Goal: Task Accomplishment & Management: Manage account settings

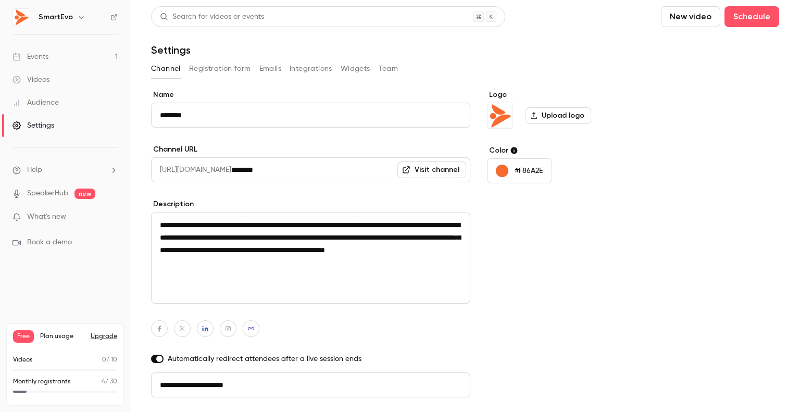
click at [220, 73] on button "Registration form" at bounding box center [220, 68] width 62 height 17
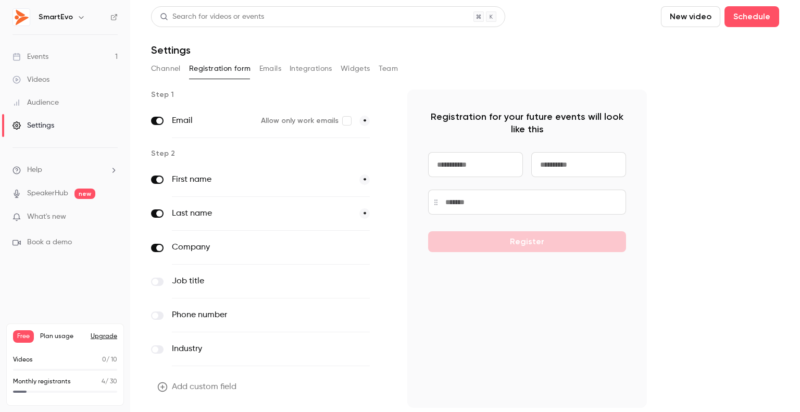
scroll to position [32, 0]
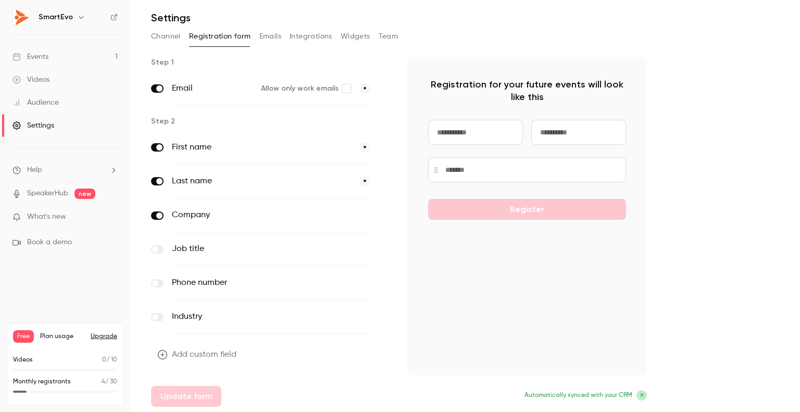
click at [66, 54] on link "Events 1" at bounding box center [65, 56] width 130 height 23
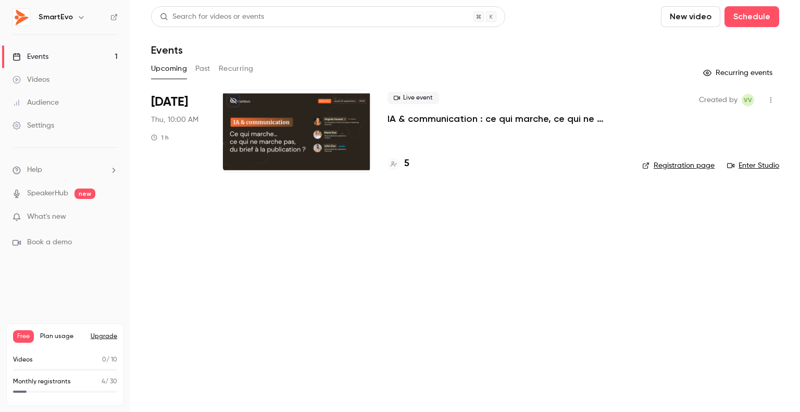
click at [227, 123] on div at bounding box center [296, 131] width 148 height 83
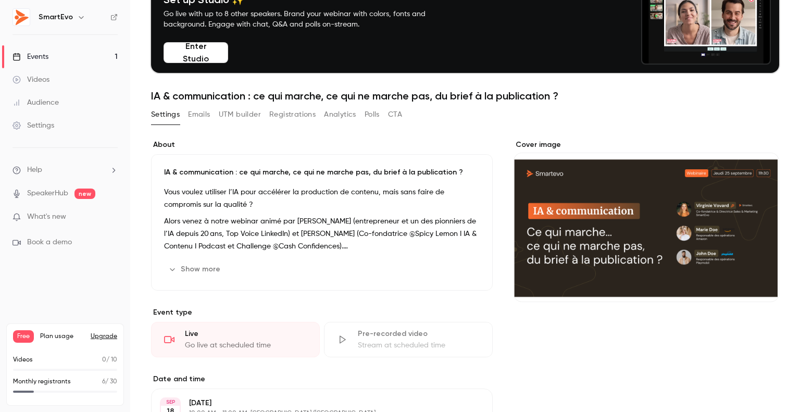
scroll to position [52, 0]
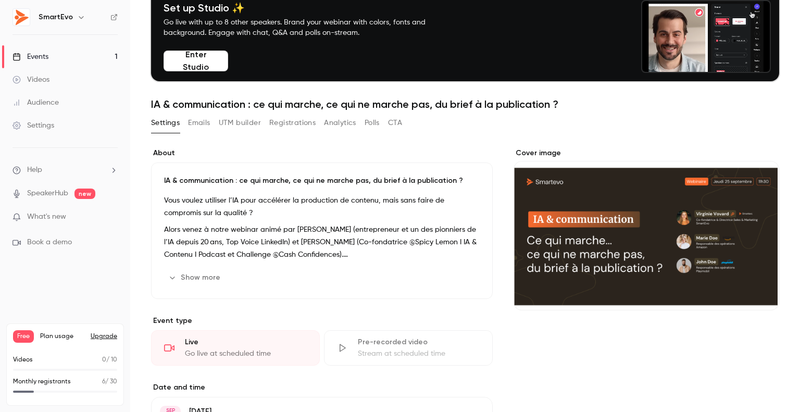
click at [200, 119] on button "Emails" at bounding box center [199, 123] width 22 height 17
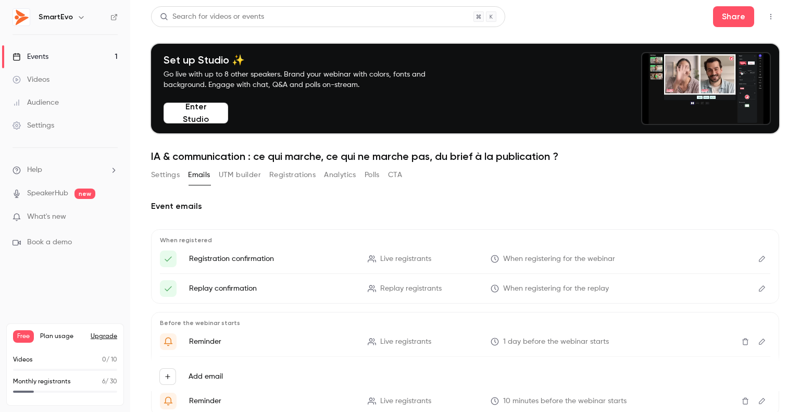
click at [173, 177] on button "Settings" at bounding box center [165, 175] width 29 height 17
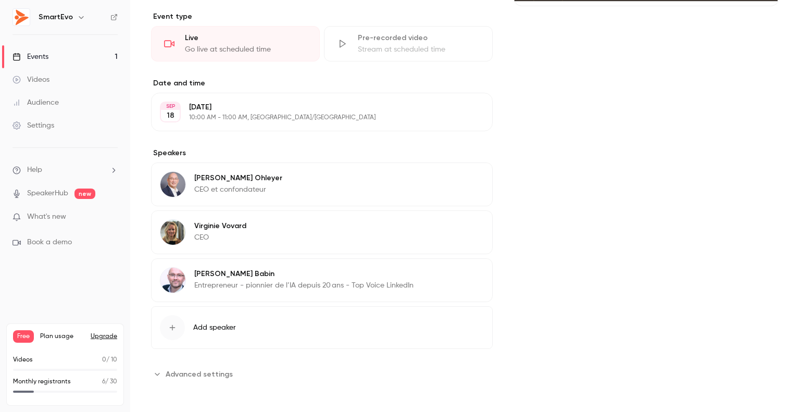
scroll to position [44, 0]
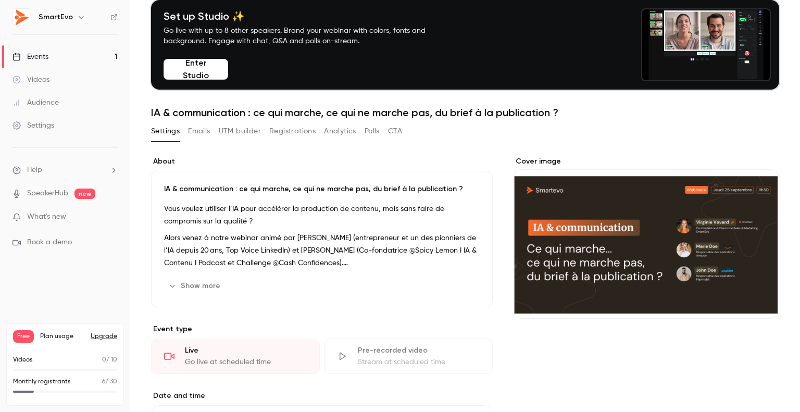
click at [34, 59] on div "Events" at bounding box center [31, 57] width 36 height 10
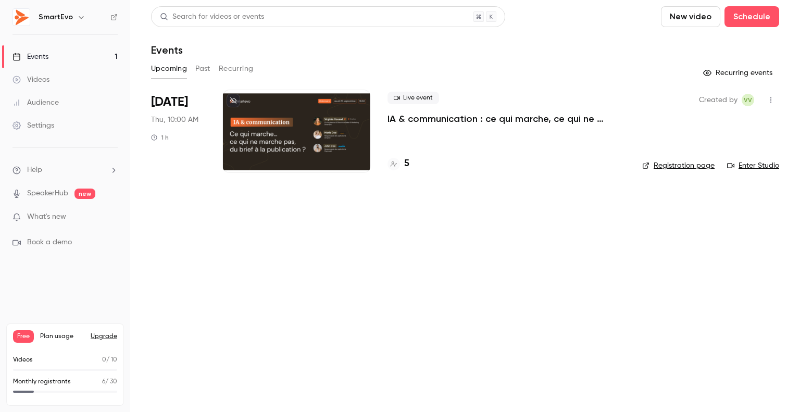
click at [434, 203] on main "Search for videos or events New video Schedule Events Upcoming Past Recurring R…" at bounding box center [465, 206] width 670 height 412
click at [253, 120] on div at bounding box center [296, 131] width 148 height 83
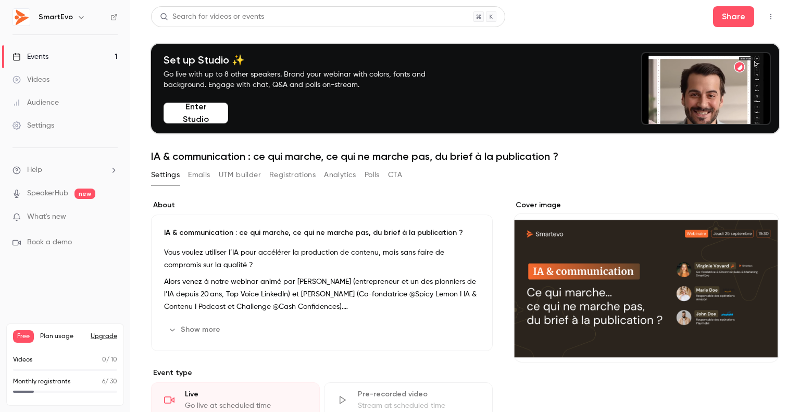
click at [270, 256] on p "Vous voulez utiliser l’IA pour accélérer la production de contenu, mais sans fa…" at bounding box center [322, 258] width 316 height 25
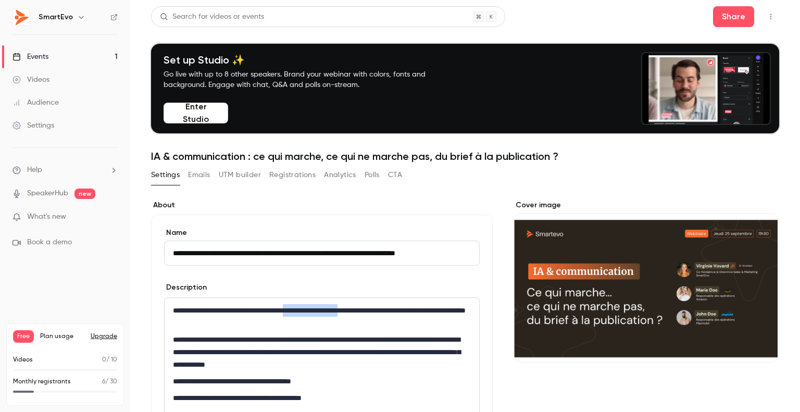
drag, startPoint x: 300, startPoint y: 310, endPoint x: 375, endPoint y: 310, distance: 75.0
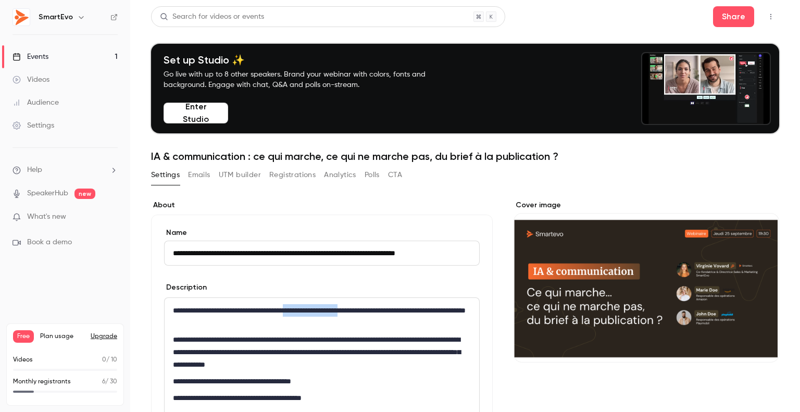
click at [375, 310] on p "**********" at bounding box center [320, 316] width 294 height 25
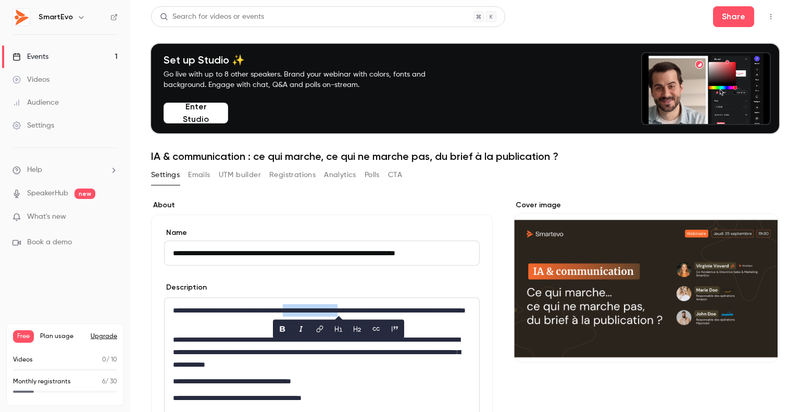
click at [375, 310] on p "**********" at bounding box center [320, 316] width 294 height 25
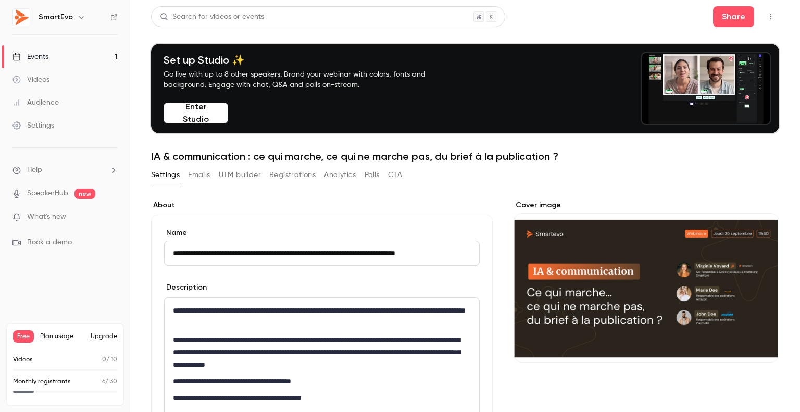
click at [351, 310] on p "**********" at bounding box center [320, 316] width 294 height 25
drag, startPoint x: 358, startPoint y: 310, endPoint x: 385, endPoint y: 312, distance: 27.1
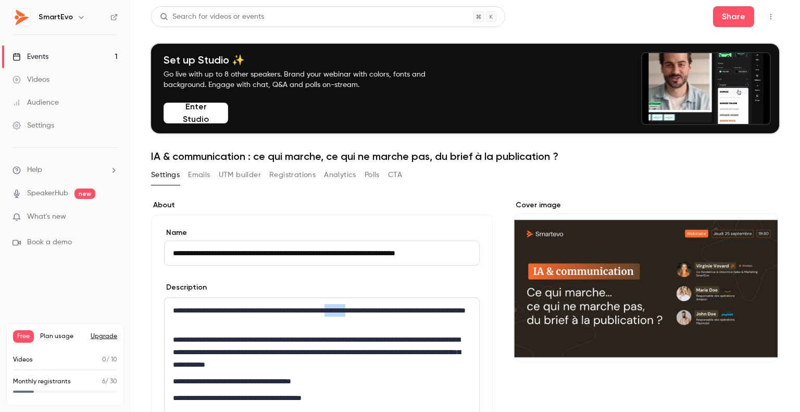
click at [385, 312] on p "**********" at bounding box center [320, 316] width 294 height 25
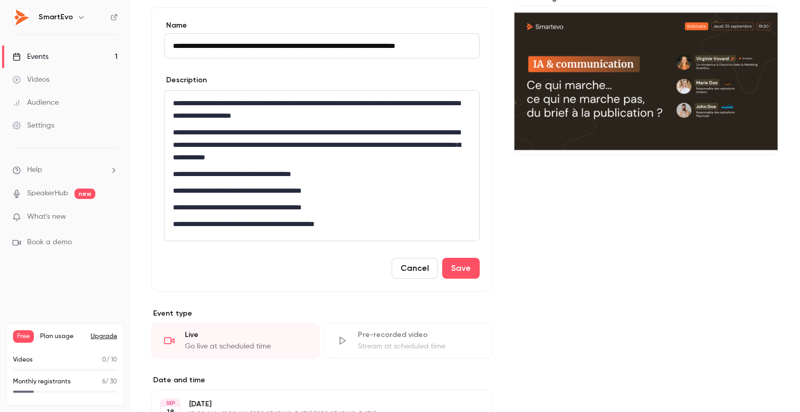
scroll to position [208, 0]
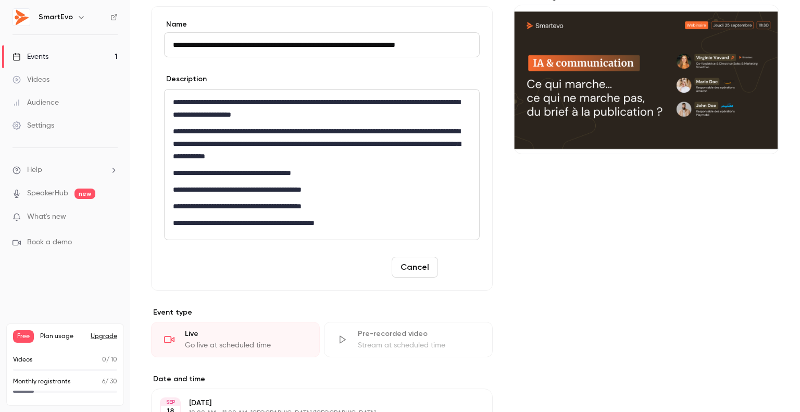
click at [448, 269] on button "Save" at bounding box center [461, 267] width 38 height 21
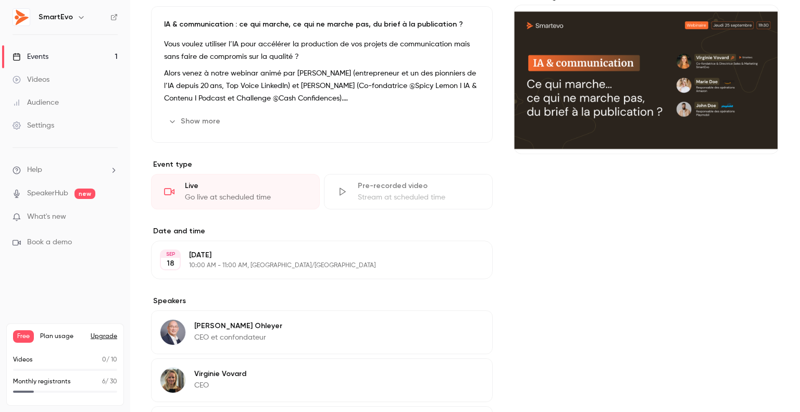
scroll to position [52, 0]
